Goal: Task Accomplishment & Management: Complete application form

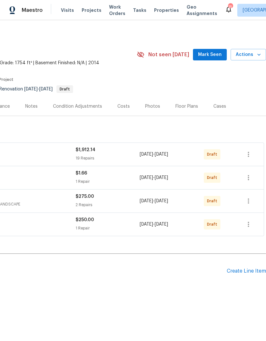
scroll to position [0, 95]
click at [250, 273] on div "Create Line Item" at bounding box center [246, 271] width 39 height 6
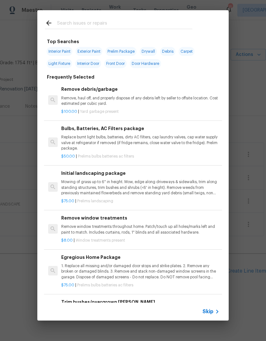
click at [79, 22] on input "text" at bounding box center [124, 24] width 135 height 10
type input "Hvac"
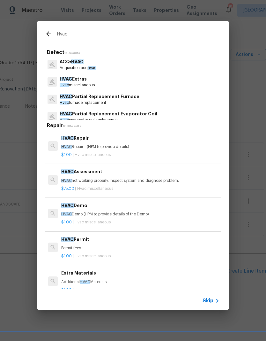
click at [79, 84] on p "Hvac miscellaneous" at bounding box center [77, 84] width 35 height 5
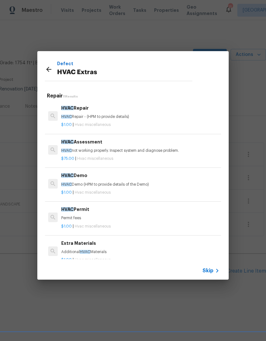
click at [79, 83] on div "Defect HVAC Extras" at bounding box center [118, 69] width 163 height 36
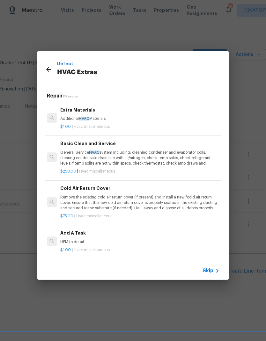
scroll to position [133, 1]
click at [102, 156] on p "General Service HVAC system including: cleaning condenser and evaporator coils,…" at bounding box center [139, 158] width 158 height 16
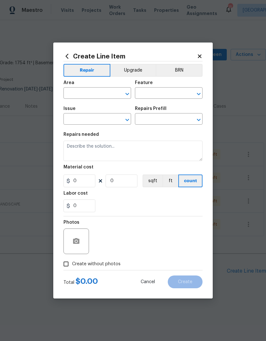
type input "HVAC"
type input "HVAC Extras"
type textarea "General Service HVAC system including: cleaning condenser and evaporator coils,…"
type input "1"
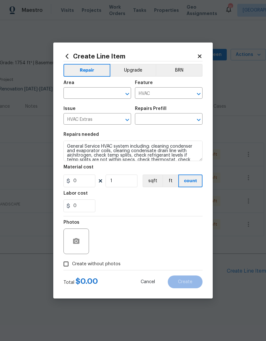
type input "Basic Clean and Service $250.00"
type input "250"
click at [102, 156] on textarea "General Service HVAC system including: cleaning condenser and evaporator coils,…" at bounding box center [133, 151] width 139 height 20
click at [94, 181] on input "250" at bounding box center [80, 180] width 32 height 13
click at [103, 93] on input "text" at bounding box center [89, 94] width 50 height 10
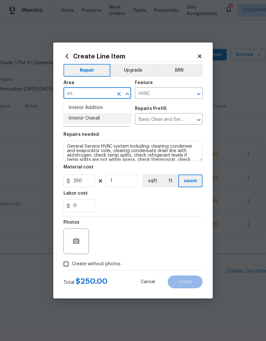
click at [97, 117] on li "Interior Overall" at bounding box center [98, 118] width 68 height 11
type input "Interior Overall"
click at [177, 204] on div "0" at bounding box center [133, 205] width 139 height 13
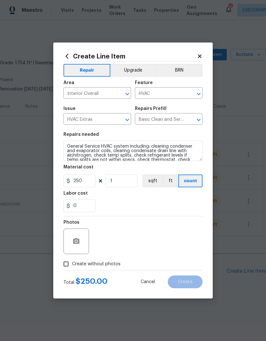
click at [178, 201] on div "0" at bounding box center [133, 205] width 139 height 13
click at [68, 267] on input "Create without photos" at bounding box center [66, 264] width 12 height 12
checkbox input "true"
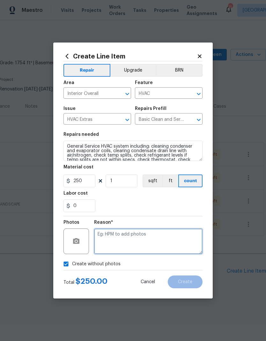
click at [115, 244] on textarea at bounding box center [148, 241] width 109 height 26
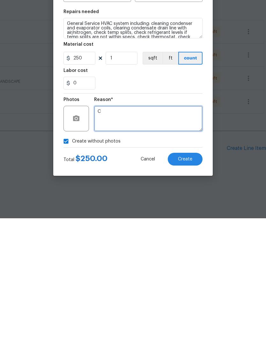
type textarea "C"
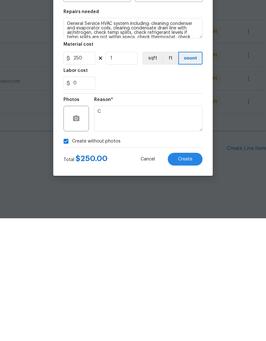
click at [187, 275] on button "Create" at bounding box center [185, 281] width 35 height 13
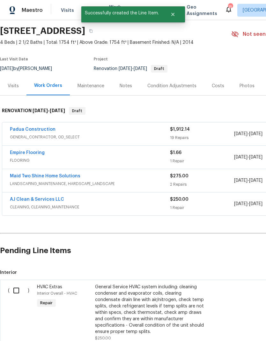
scroll to position [20, 0]
click at [18, 292] on input "checkbox" at bounding box center [19, 290] width 18 height 13
checkbox input "true"
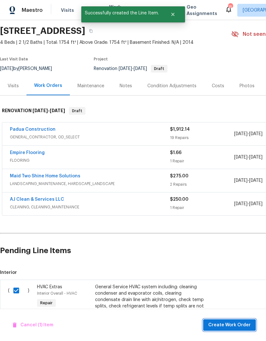
click at [232, 330] on button "Create Work Order" at bounding box center [229, 325] width 53 height 12
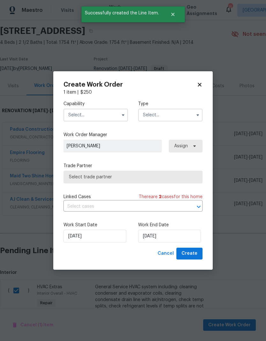
click at [122, 113] on icon "button" at bounding box center [123, 114] width 5 height 5
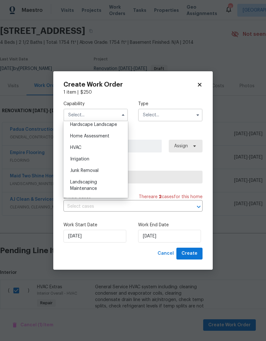
scroll to position [373, 0]
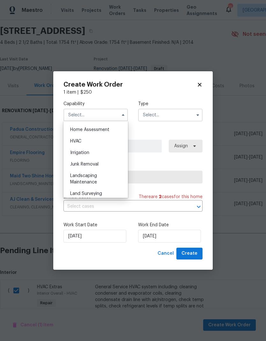
click at [88, 142] on div "HVAC" at bounding box center [95, 140] width 61 height 11
type input "HVAC"
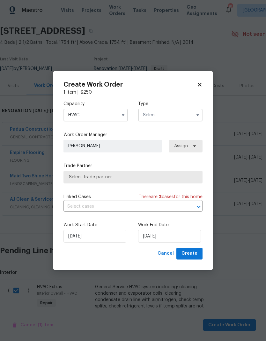
click at [169, 115] on input "text" at bounding box center [170, 115] width 65 height 13
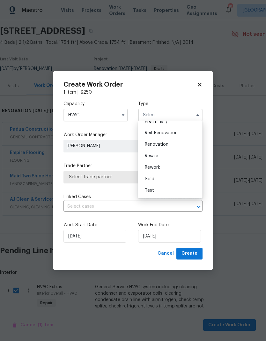
scroll to position [145, 0]
click at [169, 145] on div "Renovation" at bounding box center [170, 144] width 61 height 11
type input "Renovation"
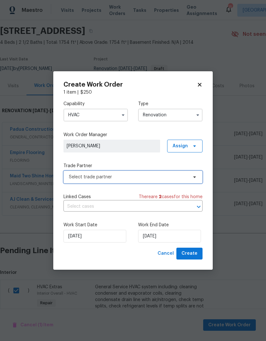
click at [190, 176] on span "Select trade partner" at bounding box center [133, 177] width 139 height 13
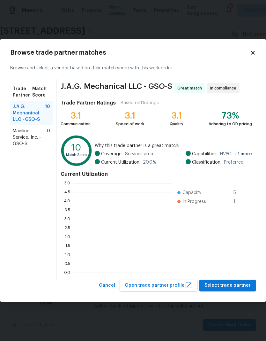
scroll to position [89, 99]
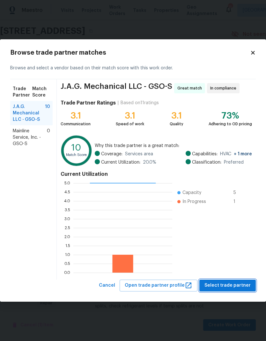
click at [235, 285] on span "Select trade partner" at bounding box center [228, 285] width 46 height 8
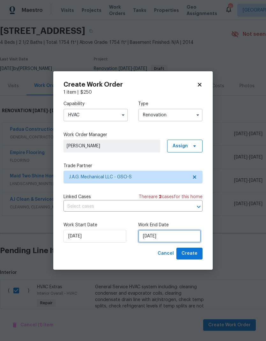
click at [168, 237] on input "[DATE]" at bounding box center [169, 236] width 63 height 13
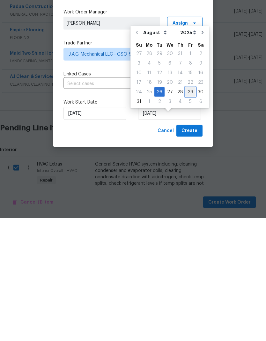
click at [188, 210] on div "29" at bounding box center [191, 214] width 10 height 9
type input "[DATE]"
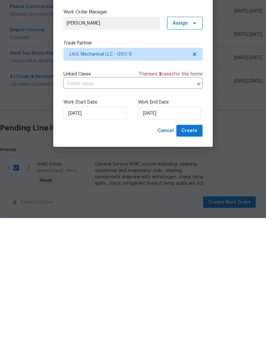
scroll to position [25, 0]
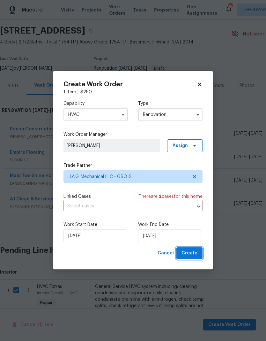
click at [196, 254] on span "Create" at bounding box center [190, 253] width 16 height 8
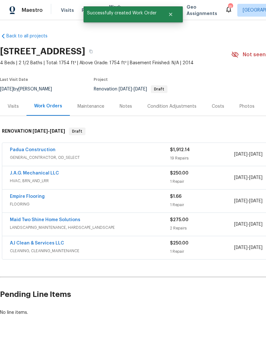
scroll to position [0, 0]
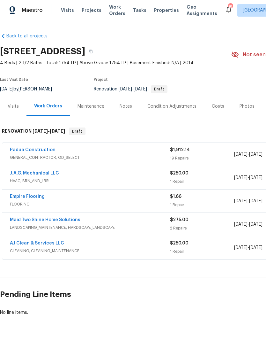
click at [127, 103] on div "Notes" at bounding box center [126, 106] width 12 height 6
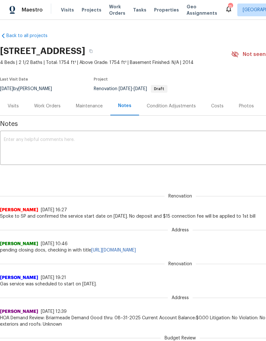
scroll to position [0, 0]
click at [31, 143] on textarea at bounding box center [180, 148] width 353 height 22
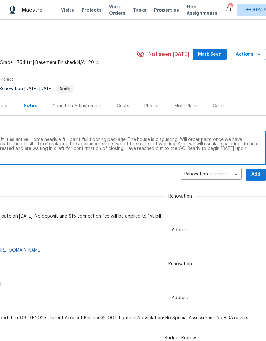
scroll to position [0, 0]
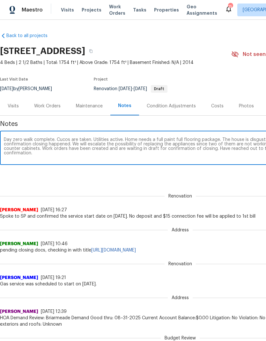
type textarea "Day zero walk complete. Cucos are taken. Utilities active. Home needs a full pa…"
click at [238, 177] on div "Renovation (current) 064fbc2f-afec-4e64-9022-91873d8fb258 ​ Add" at bounding box center [180, 175] width 361 height 12
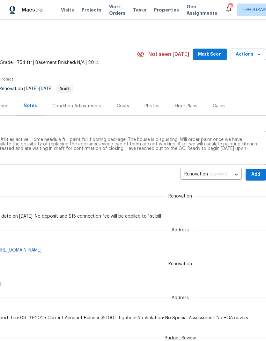
scroll to position [0, 95]
click at [256, 174] on span "Add" at bounding box center [256, 175] width 10 height 8
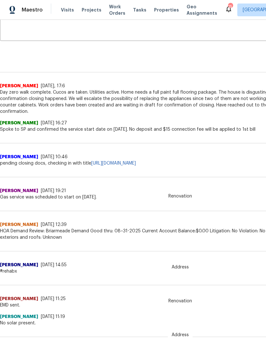
scroll to position [125, 0]
